Goal: Use online tool/utility: Utilize a website feature to perform a specific function

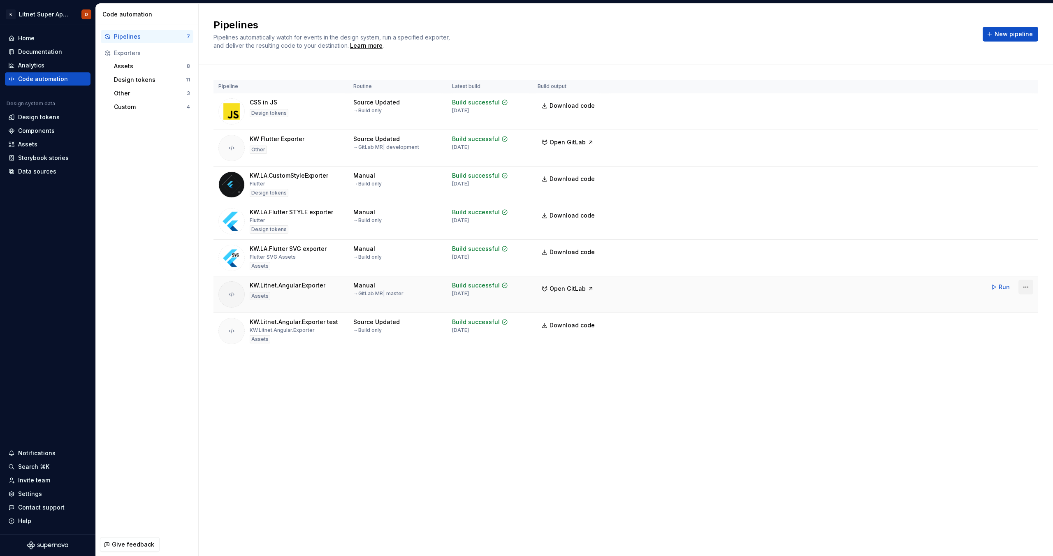
click at [1030, 288] on html "K Litnet Super App 2.0. D Home Documentation Analytics Code automation Design s…" at bounding box center [526, 278] width 1053 height 556
click at [1016, 303] on div "Edit pipeline" at bounding box center [1017, 305] width 70 height 8
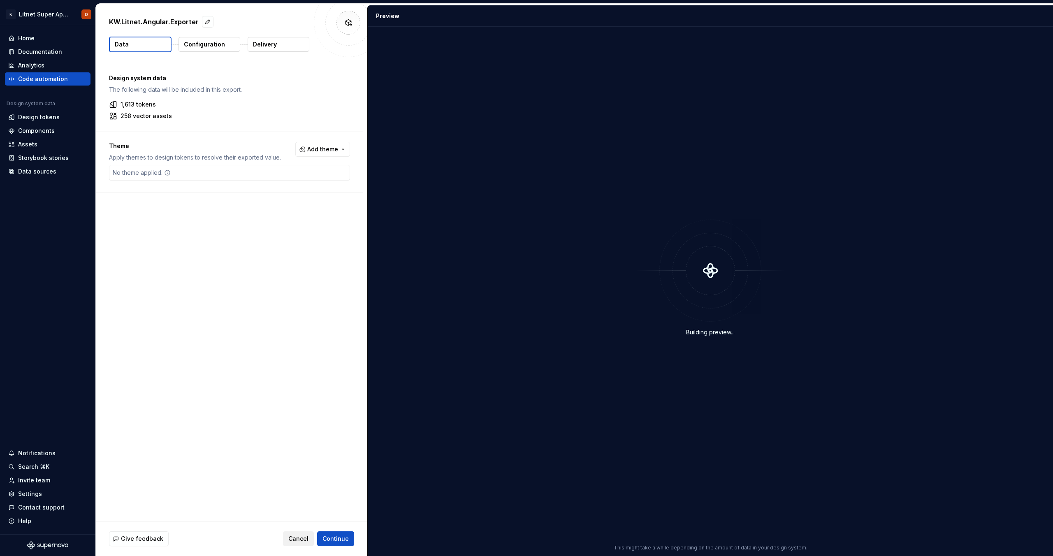
click at [300, 537] on span "Cancel" at bounding box center [298, 539] width 20 height 8
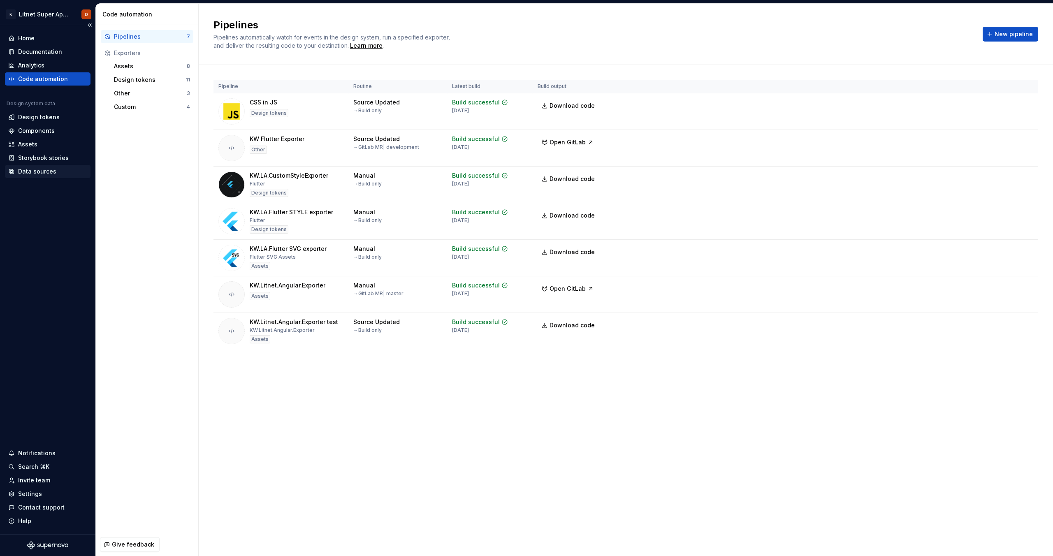
click at [34, 170] on div "Data sources" at bounding box center [37, 171] width 38 height 8
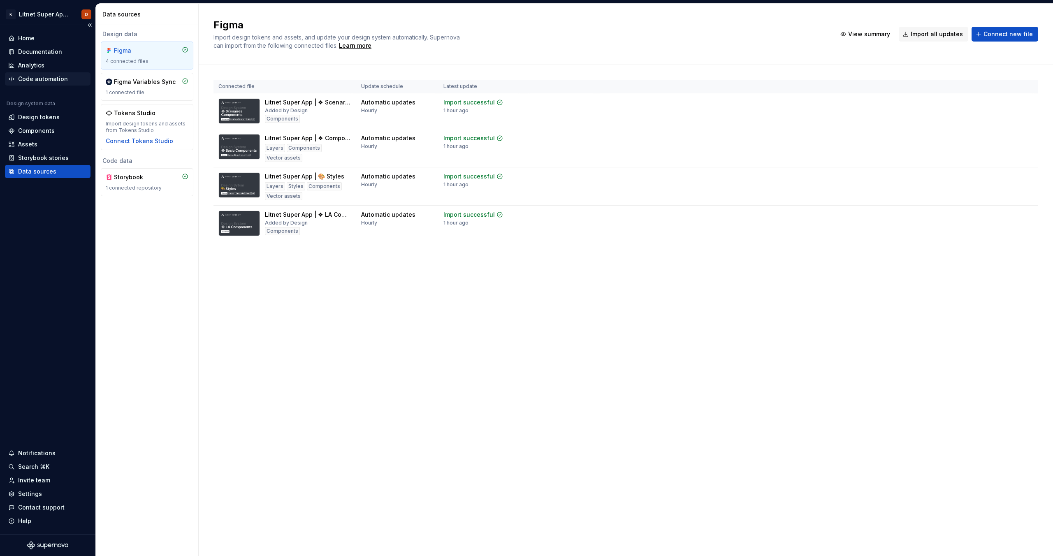
click at [50, 85] on div "Code automation" at bounding box center [48, 78] width 86 height 13
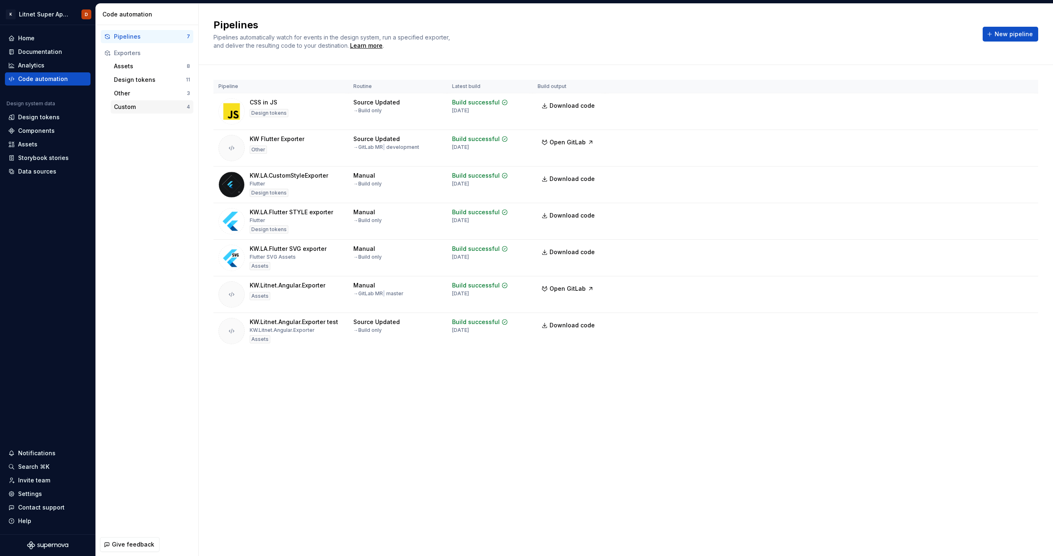
click at [130, 105] on div "Custom" at bounding box center [150, 107] width 73 height 8
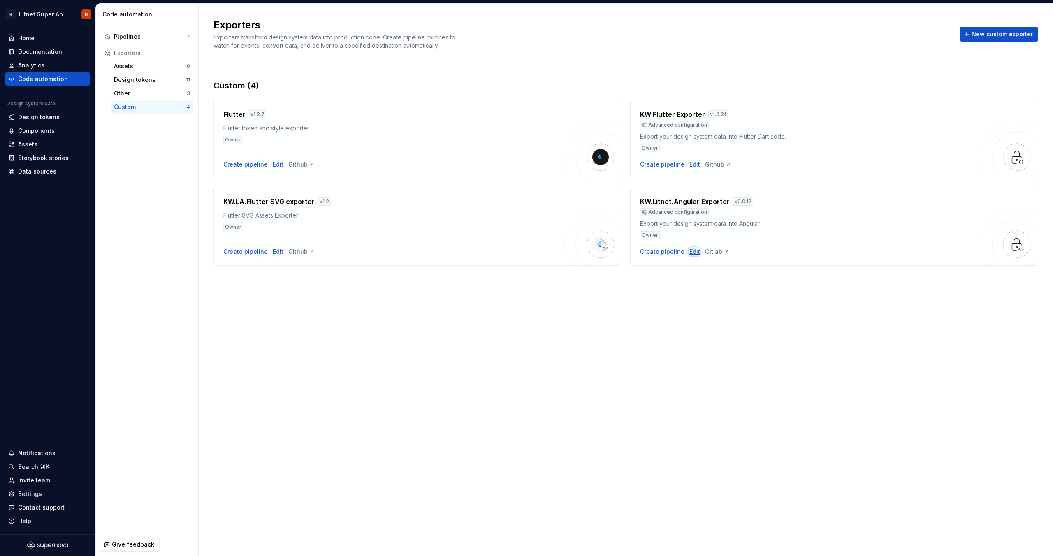
click at [691, 253] on div "Edit" at bounding box center [695, 252] width 11 height 8
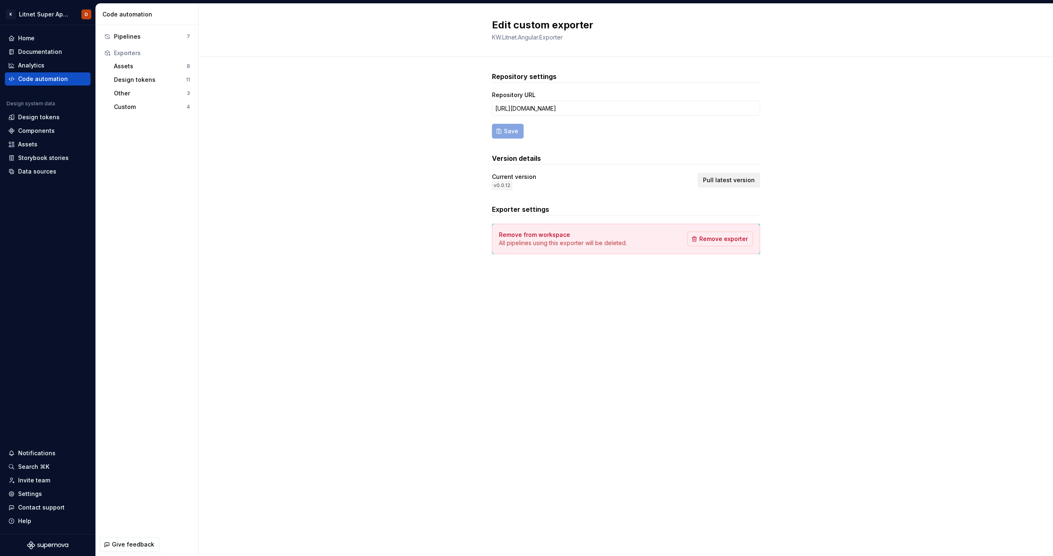
click at [723, 179] on span "Pull latest version" at bounding box center [729, 180] width 52 height 8
click at [151, 38] on div "Pipelines" at bounding box center [150, 37] width 73 height 8
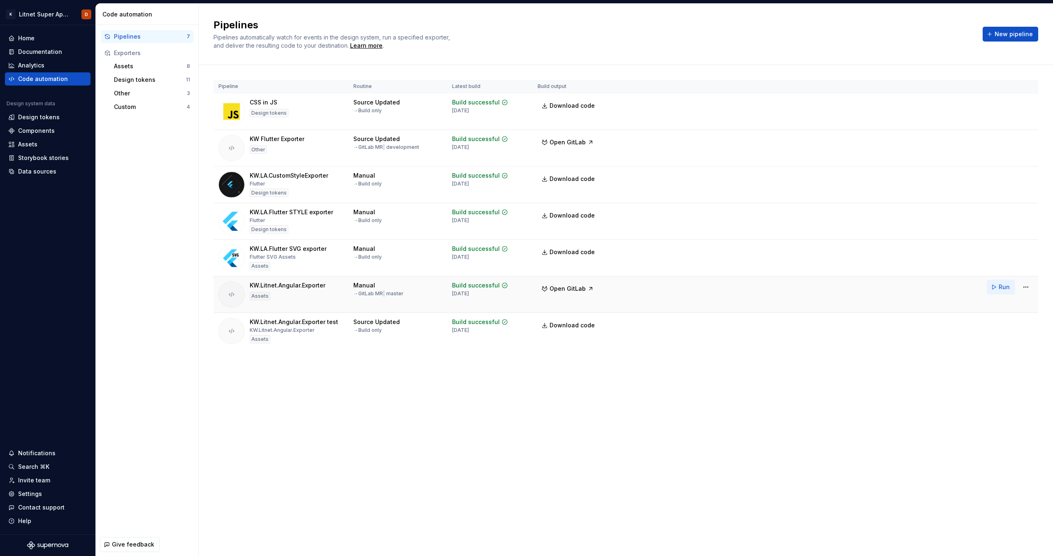
click at [996, 290] on button "Run" at bounding box center [1001, 287] width 28 height 15
click at [517, 446] on div "Pipelines Pipelines automatically watch for events in the design system, run a …" at bounding box center [626, 280] width 855 height 553
